Goal: Transaction & Acquisition: Subscribe to service/newsletter

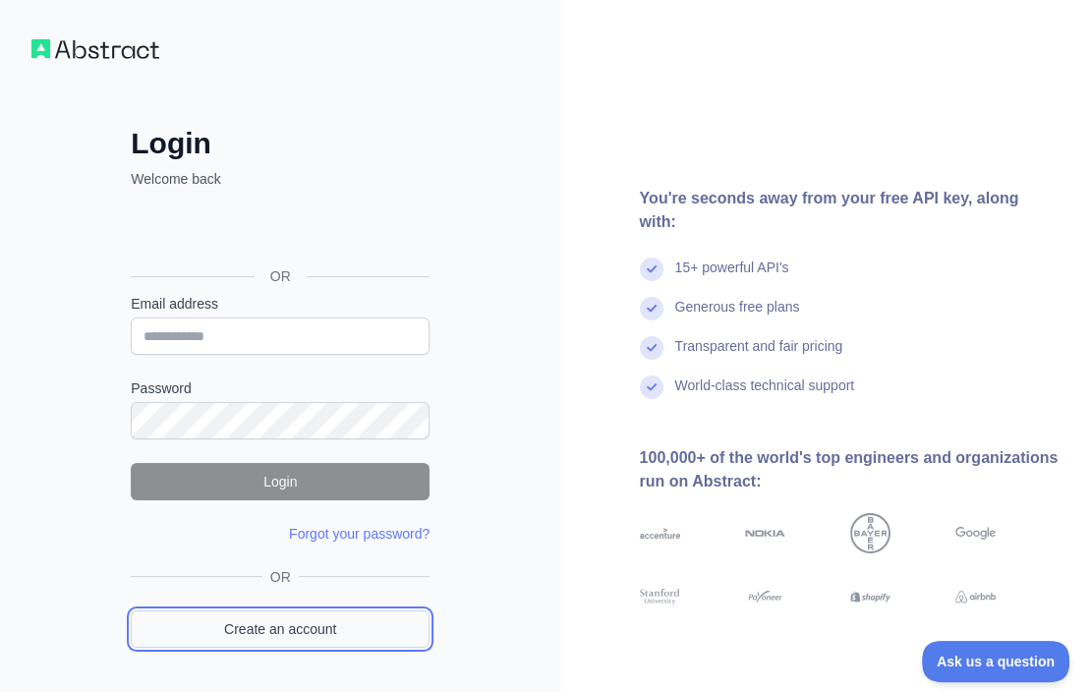
click at [264, 630] on link "Create an account" at bounding box center [280, 629] width 299 height 37
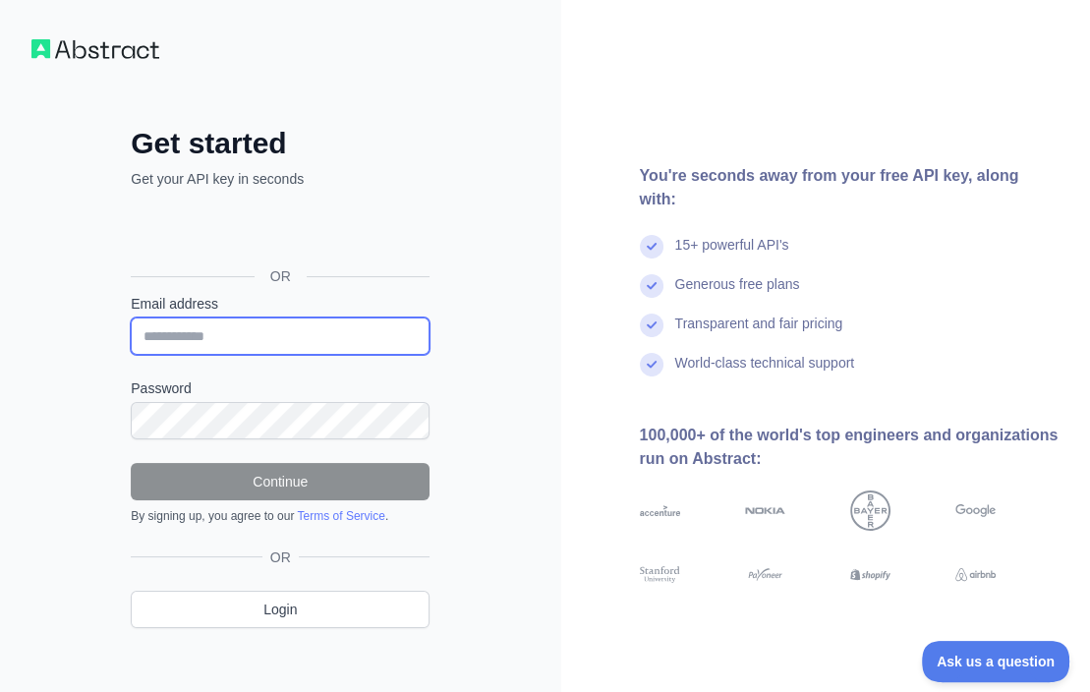
click at [220, 332] on input "Email address" at bounding box center [280, 336] width 299 height 37
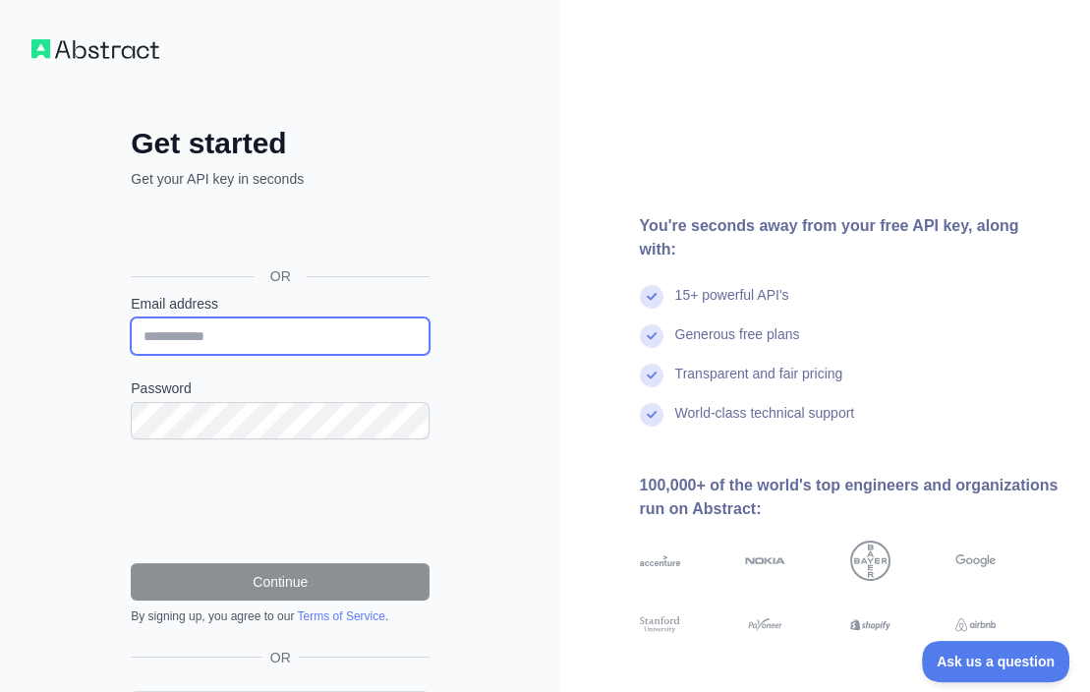
paste input "**********"
type input "**********"
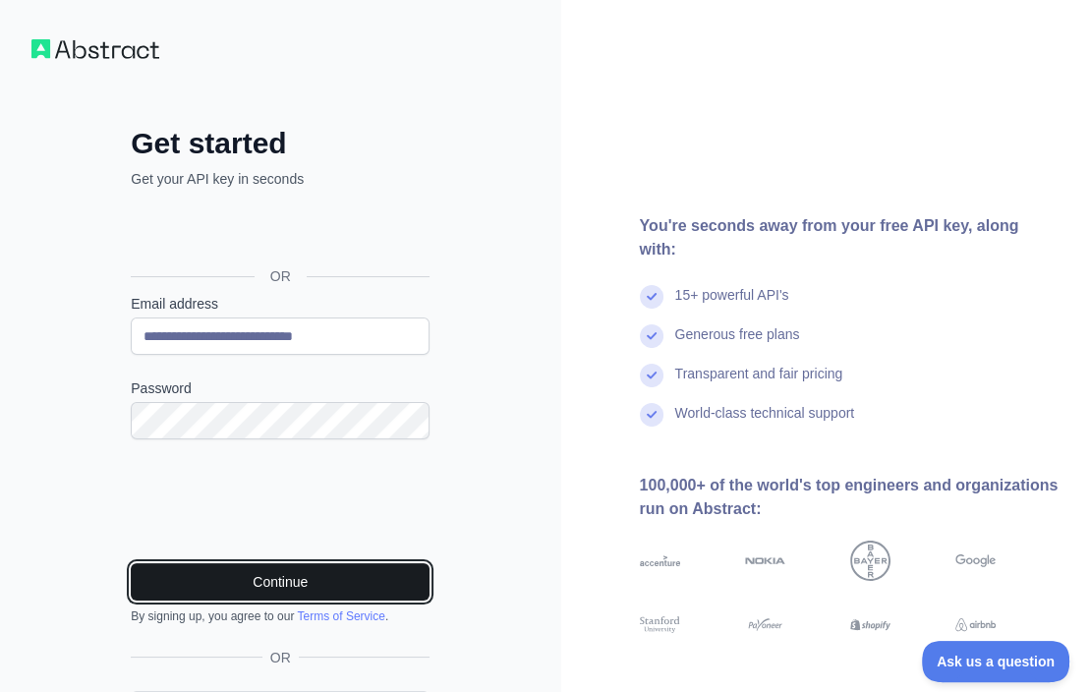
click at [394, 583] on button "Continue" at bounding box center [280, 581] width 299 height 37
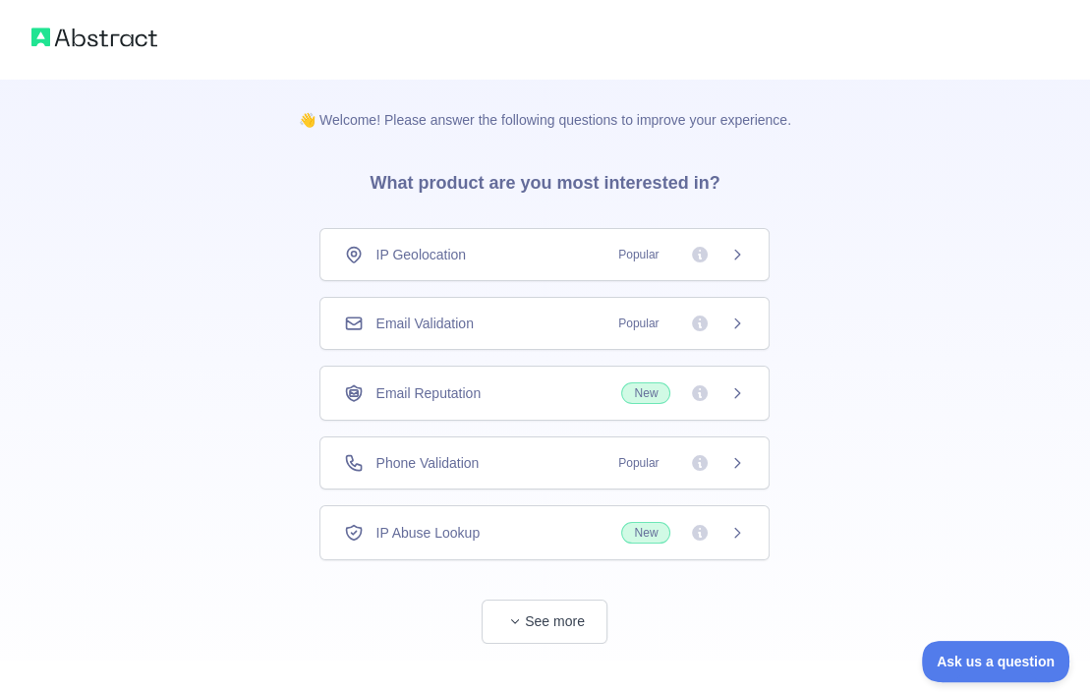
click at [593, 319] on div "Email Validation Popular" at bounding box center [544, 324] width 401 height 20
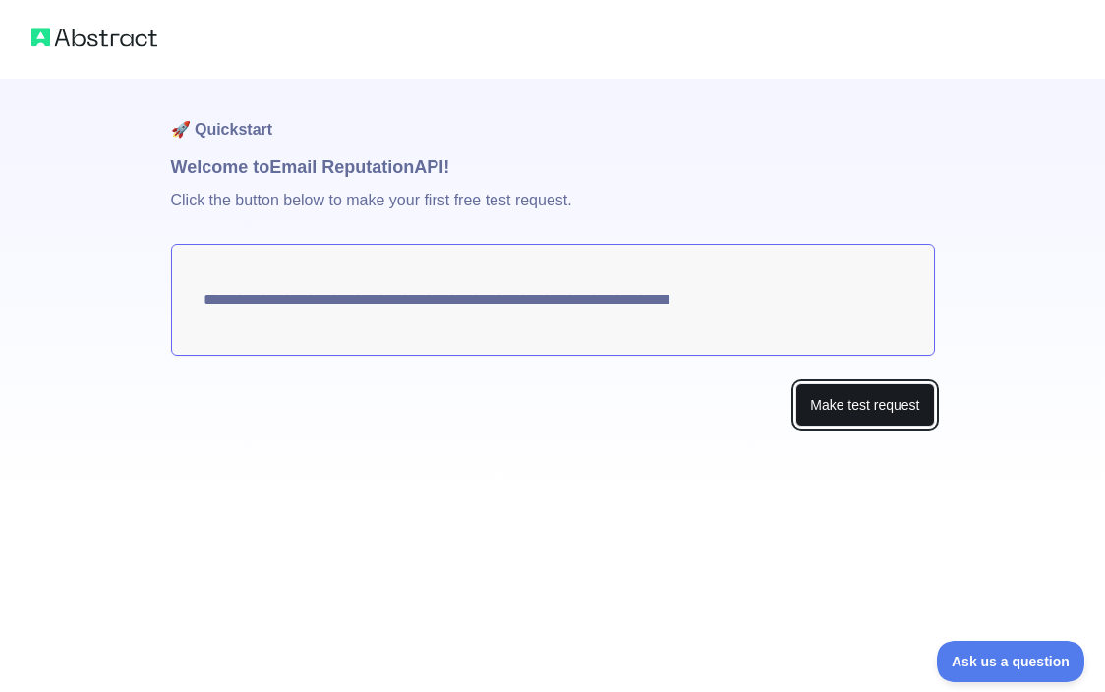
click at [907, 397] on button "Make test request" at bounding box center [864, 405] width 139 height 44
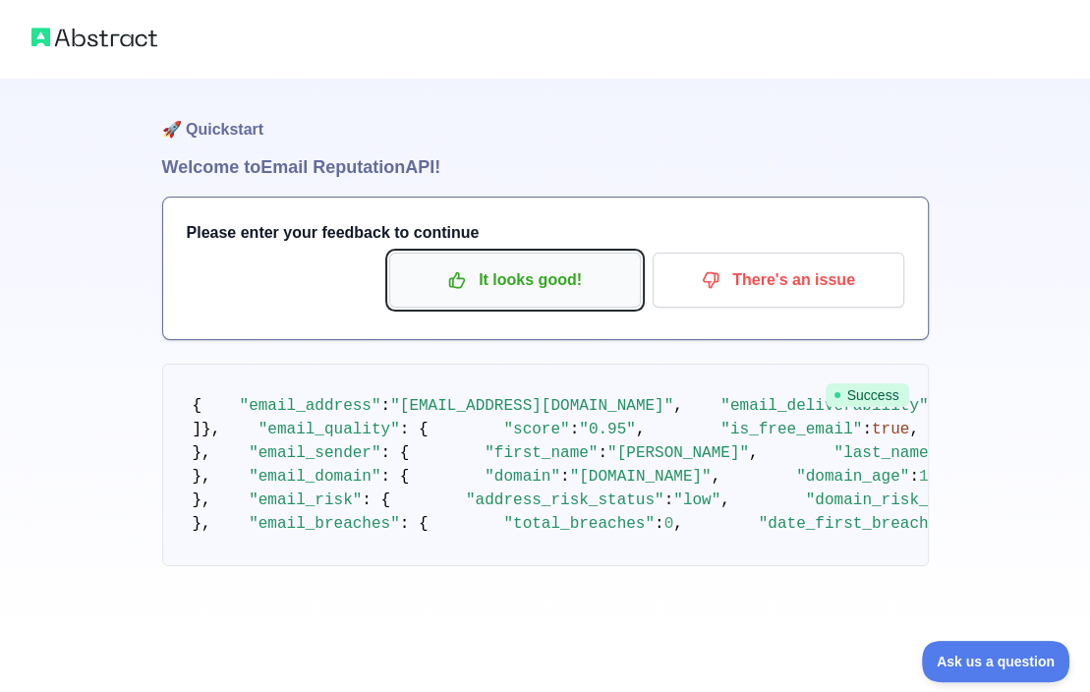
click at [476, 261] on button "It looks good!" at bounding box center [515, 280] width 252 height 55
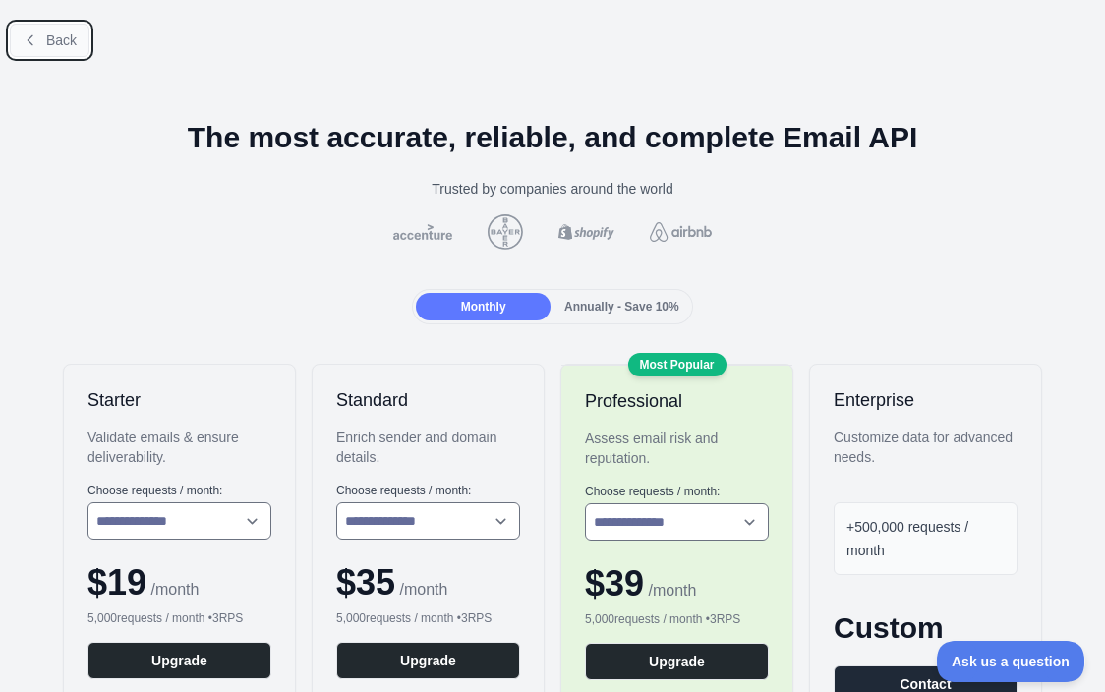
click at [51, 44] on span "Back" at bounding box center [61, 40] width 30 height 16
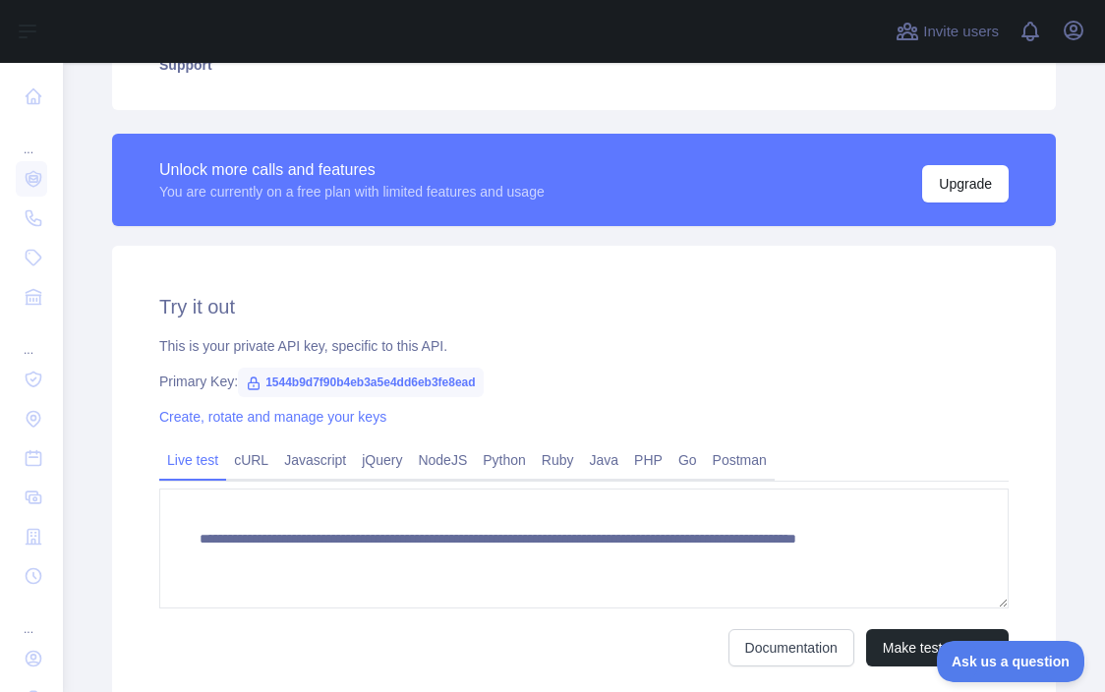
scroll to position [590, 0]
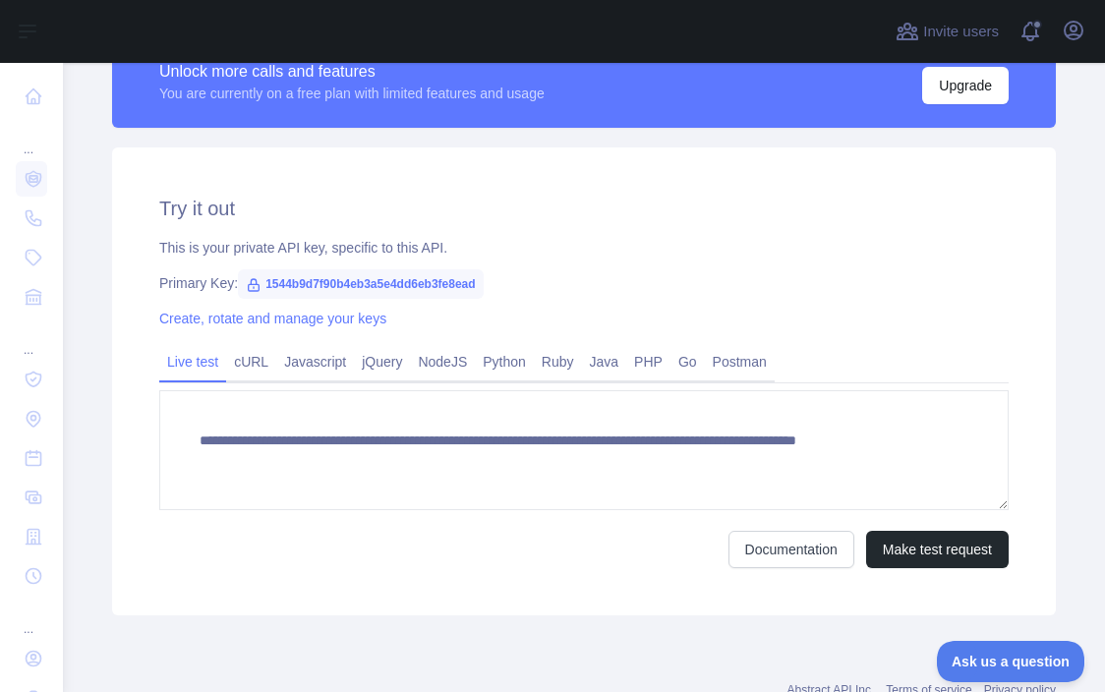
click at [274, 276] on span "1544b9d7f90b4eb3a5e4dd6eb3fe8ead" at bounding box center [360, 283] width 245 height 29
click at [272, 281] on span "1544b9d7f90b4eb3a5e4dd6eb3fe8ead" at bounding box center [360, 283] width 245 height 29
copy span "1544b9d7f90b4eb3a5e4dd6eb3fe8ead"
click at [578, 201] on h2 "Try it out" at bounding box center [583, 209] width 849 height 28
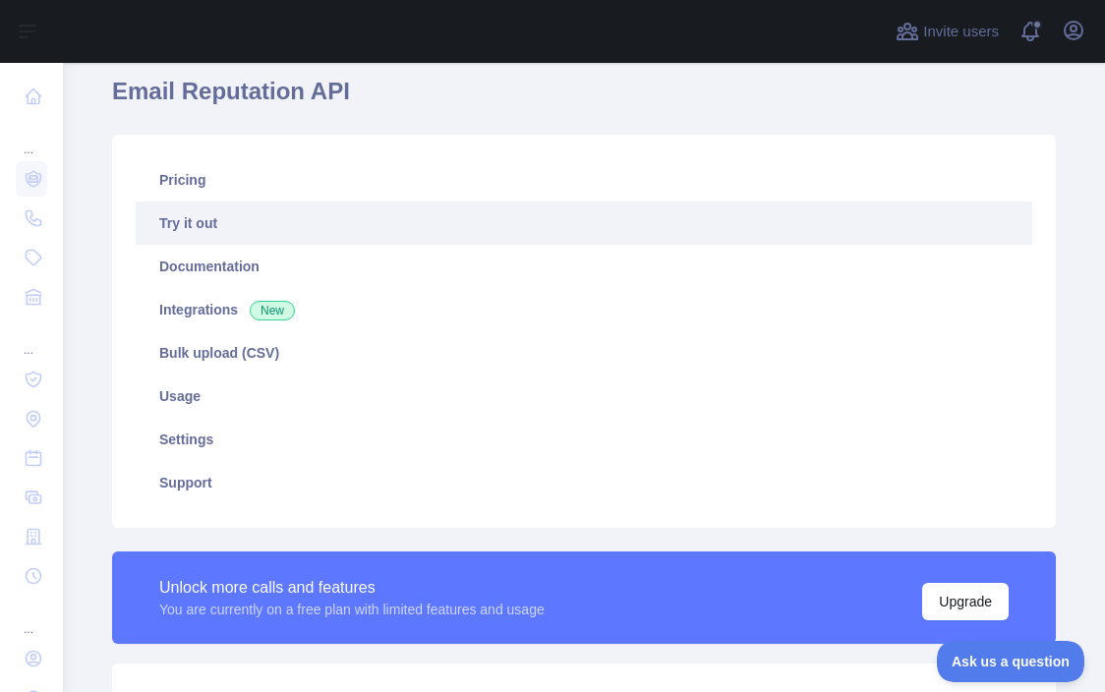
scroll to position [0, 0]
